Goal: Task Accomplishment & Management: Contribute content

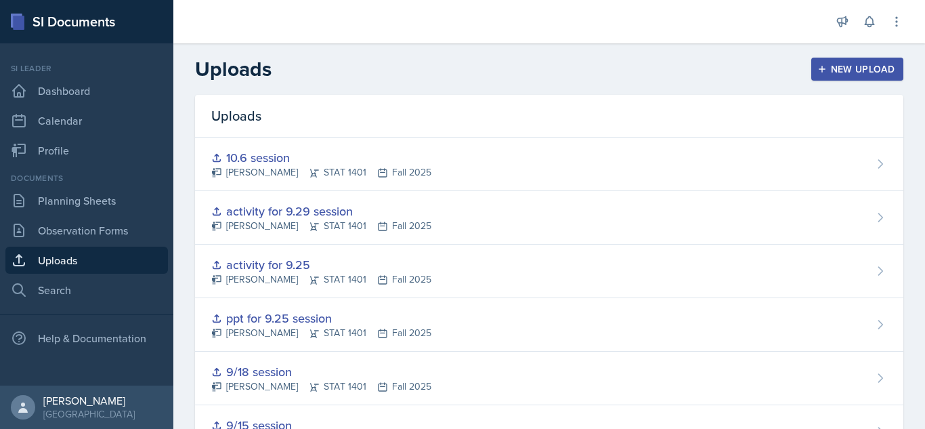
click at [863, 74] on div "New Upload" at bounding box center [857, 69] width 75 height 11
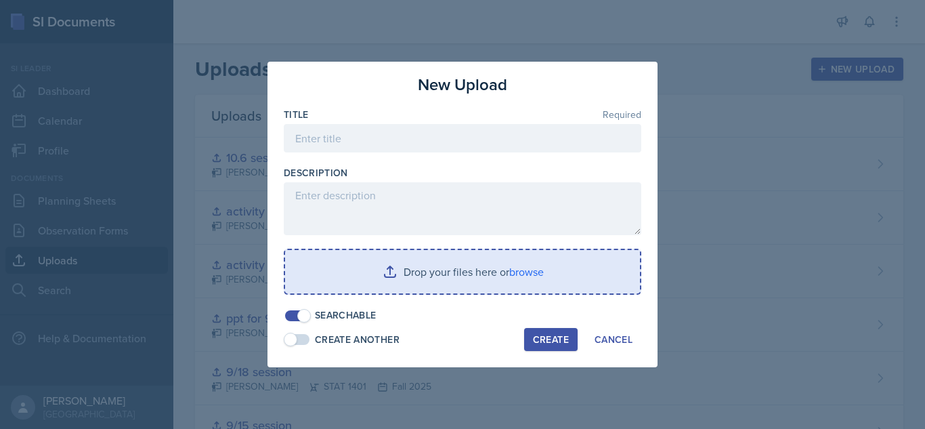
click at [417, 276] on input "file" at bounding box center [462, 271] width 355 height 43
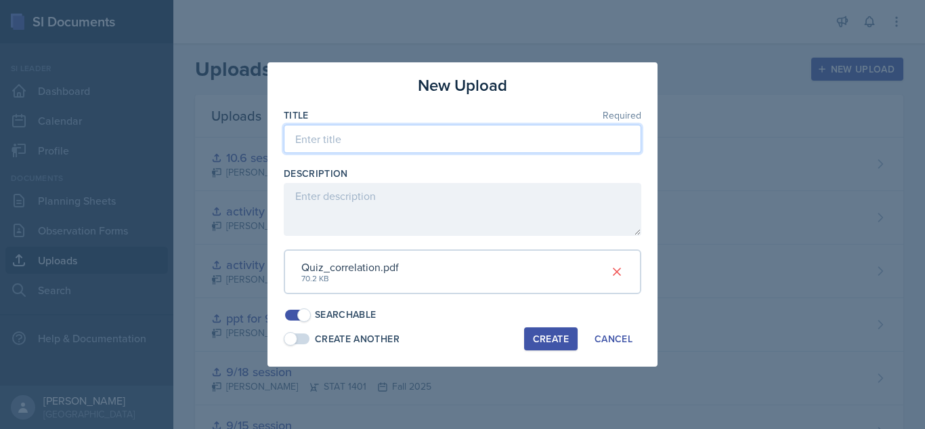
click at [400, 145] on input at bounding box center [463, 139] width 358 height 28
type input "10.9 session"
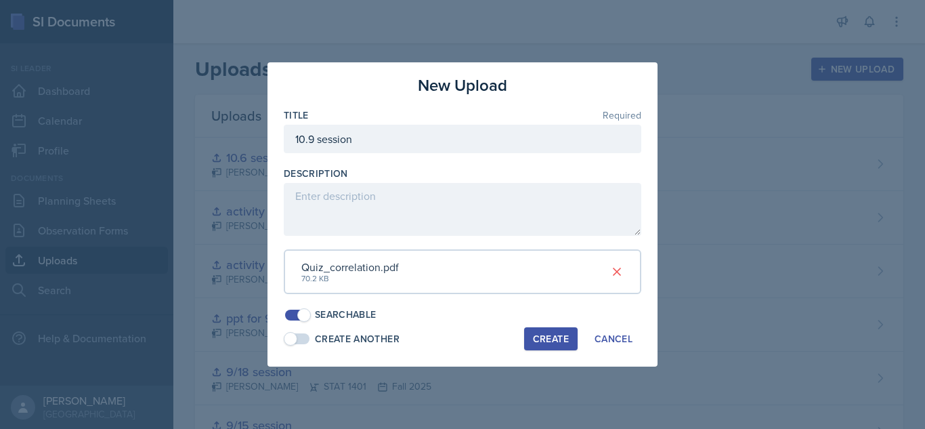
click at [531, 336] on button "Create" at bounding box center [551, 338] width 54 height 23
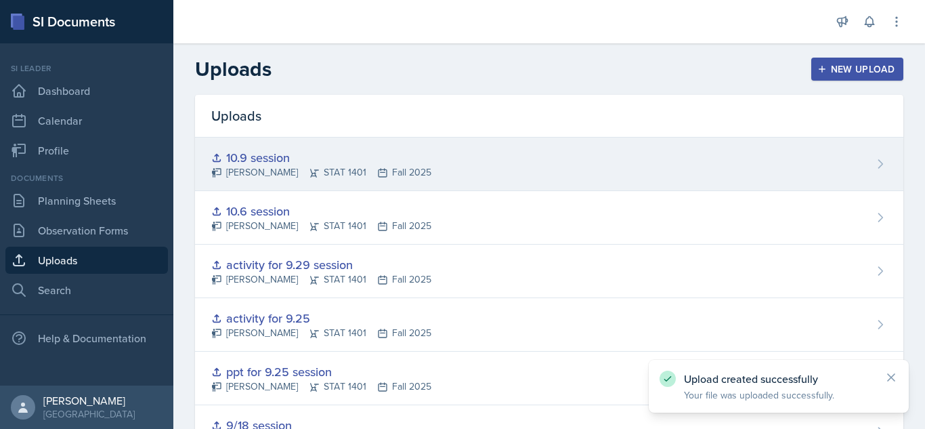
click at [845, 155] on div "10.9 session [PERSON_NAME] STAT 1401 Fall 2025" at bounding box center [549, 164] width 708 height 54
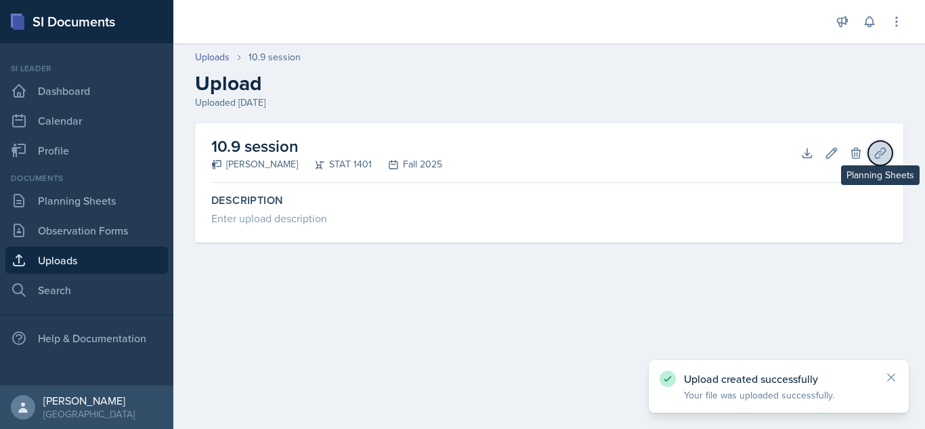
click at [878, 147] on icon at bounding box center [881, 153] width 14 height 14
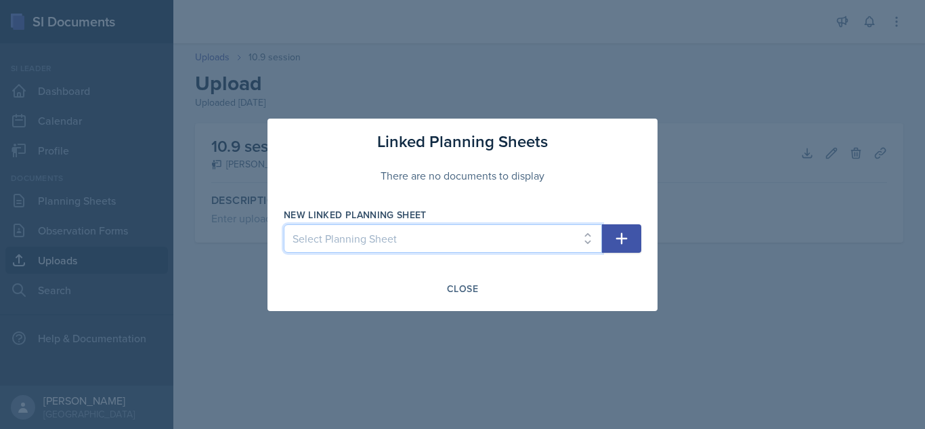
click at [583, 227] on select "Select Planning Sheet [DATE] [DATE] [DATE] [DATE] [DATE] [DATE] [DATE] [DATE] […" at bounding box center [443, 238] width 318 height 28
select select "4d5bc1ea-00eb-4580-b727-5e1274531908"
click at [284, 224] on select "Select Planning Sheet [DATE] [DATE] [DATE] [DATE] [DATE] [DATE] [DATE] [DATE] […" at bounding box center [443, 238] width 318 height 28
click at [629, 242] on icon "button" at bounding box center [622, 238] width 16 height 16
select select
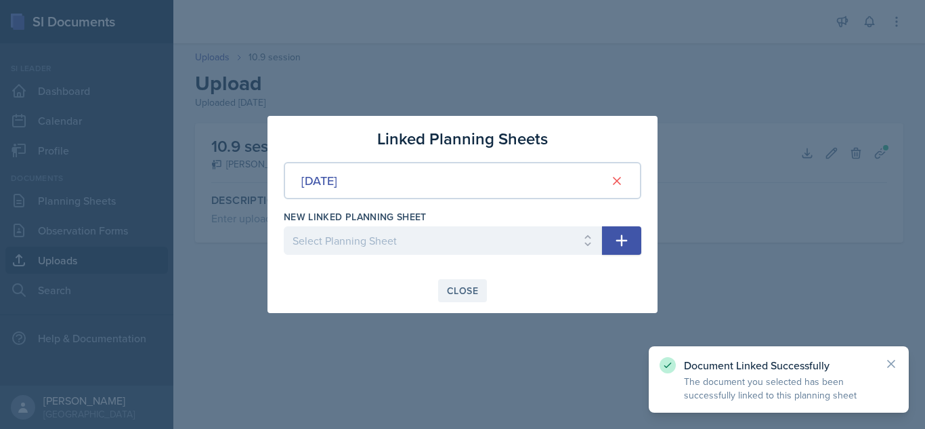
click at [463, 289] on div "Close" at bounding box center [462, 290] width 31 height 11
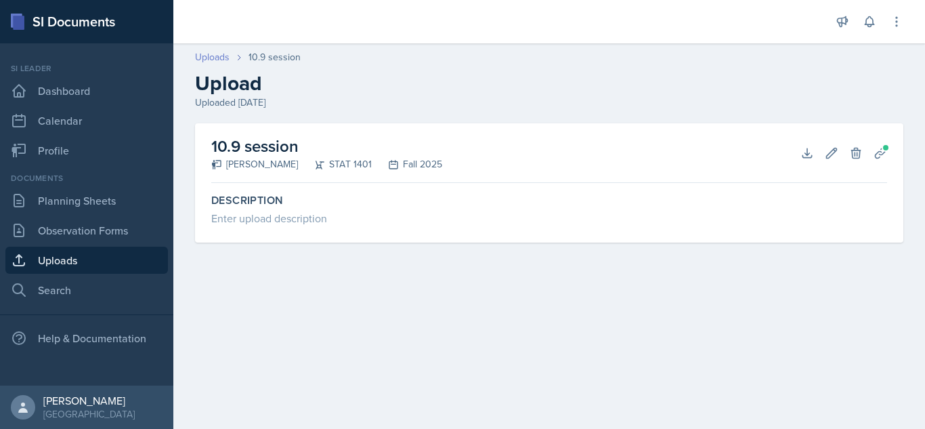
click at [221, 53] on link "Uploads" at bounding box center [212, 57] width 35 height 14
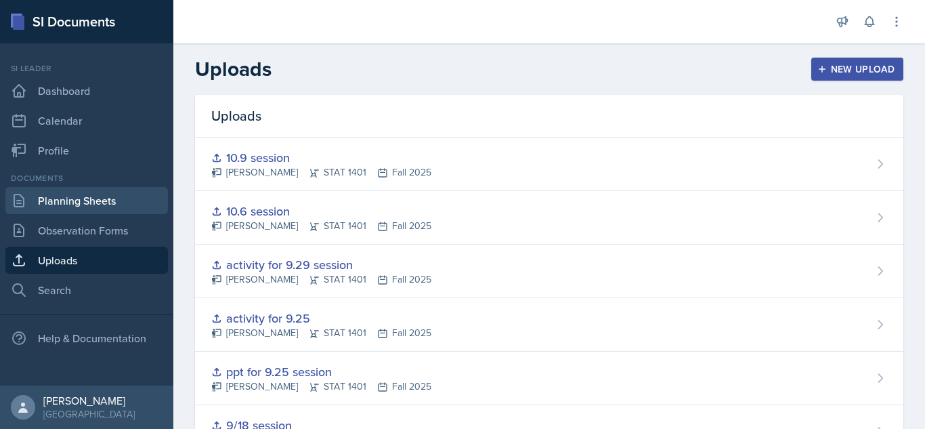
click at [120, 198] on link "Planning Sheets" at bounding box center [86, 200] width 163 height 27
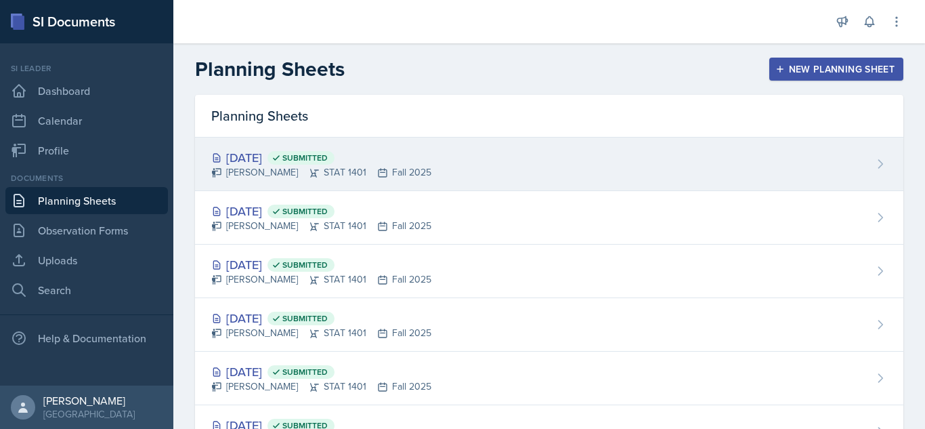
click at [578, 158] on div "[DATE] Submitted [PERSON_NAME] STAT 1401 Fall 2025" at bounding box center [549, 164] width 708 height 54
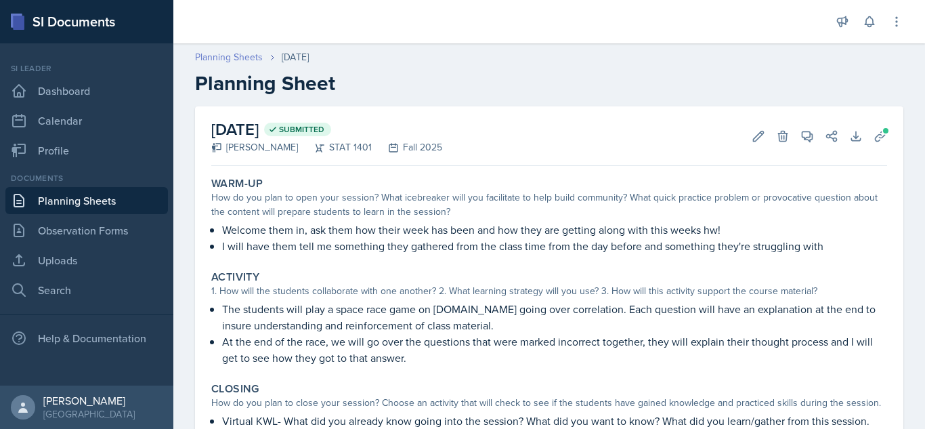
click at [242, 51] on link "Planning Sheets" at bounding box center [229, 57] width 68 height 14
